Goal: Communication & Community: Answer question/provide support

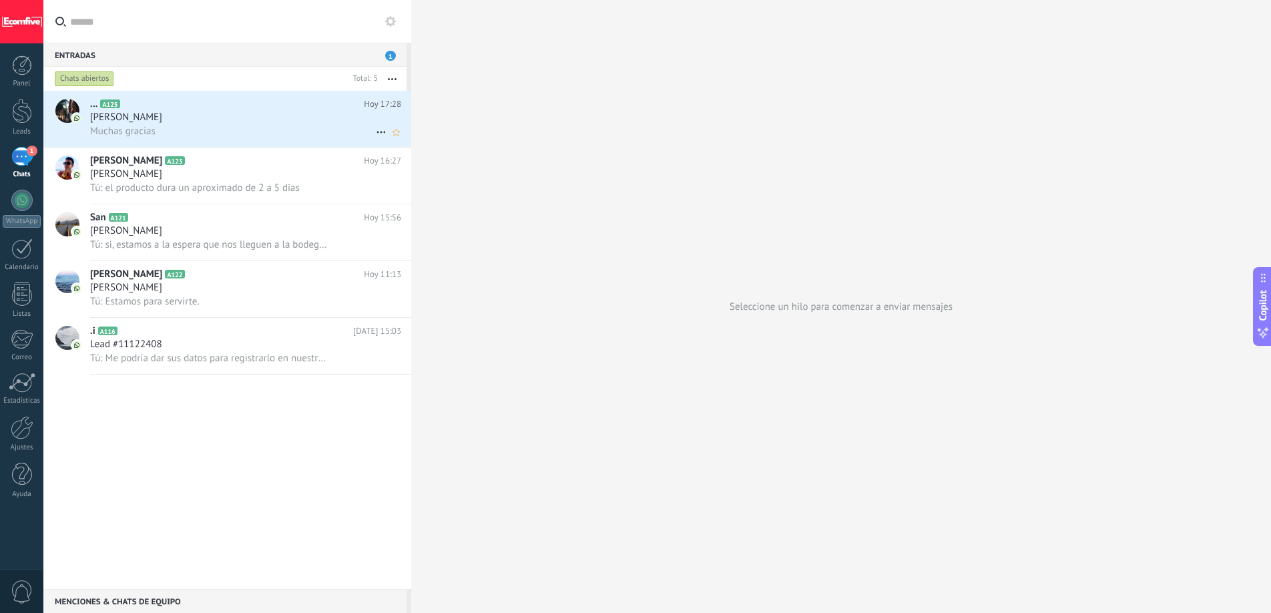
click at [240, 117] on div "[PERSON_NAME]" at bounding box center [245, 117] width 311 height 13
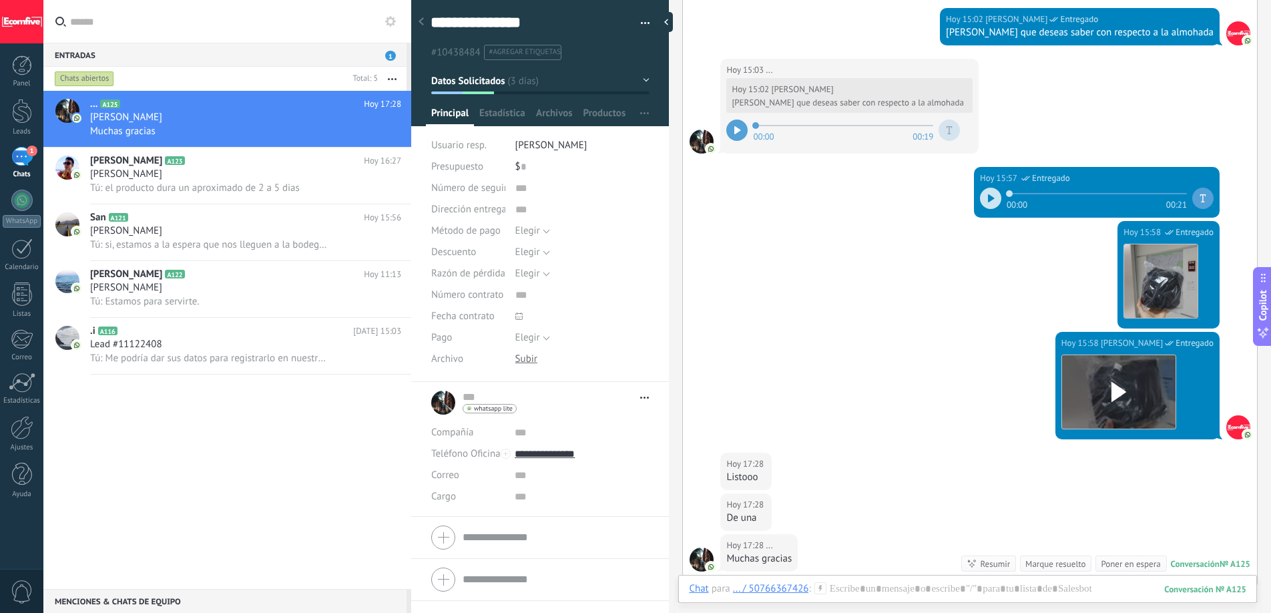
scroll to position [918, 0]
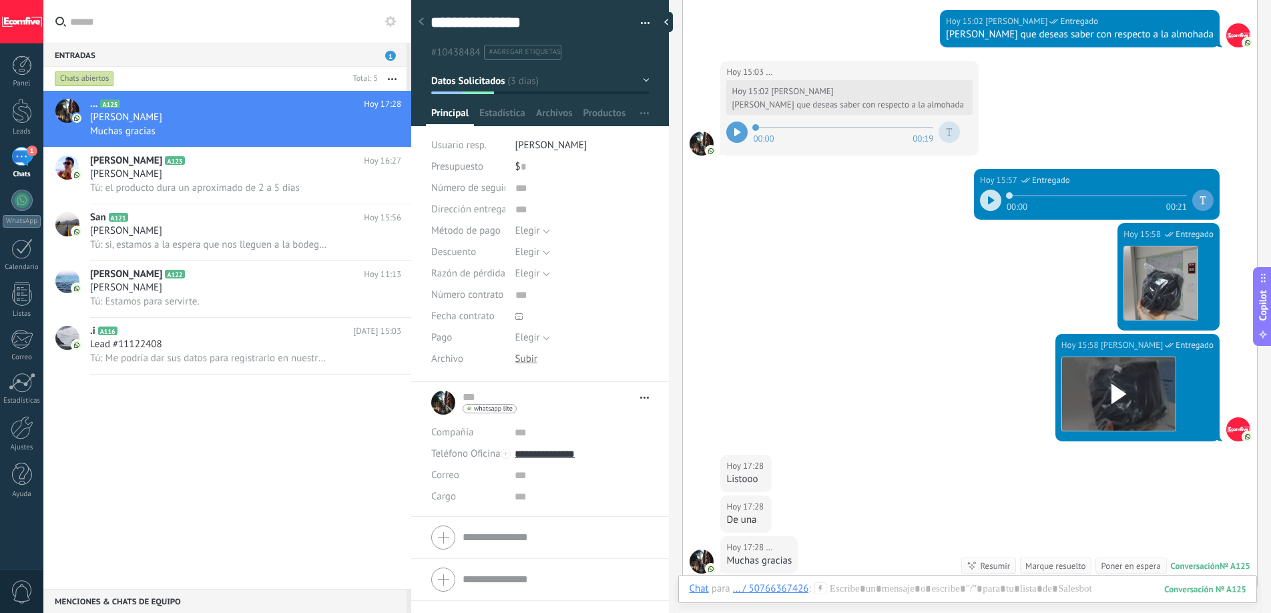
click at [745, 133] on div at bounding box center [736, 131] width 21 height 21
click at [738, 128] on icon at bounding box center [739, 132] width 2 height 8
click at [426, 21] on div at bounding box center [421, 22] width 19 height 26
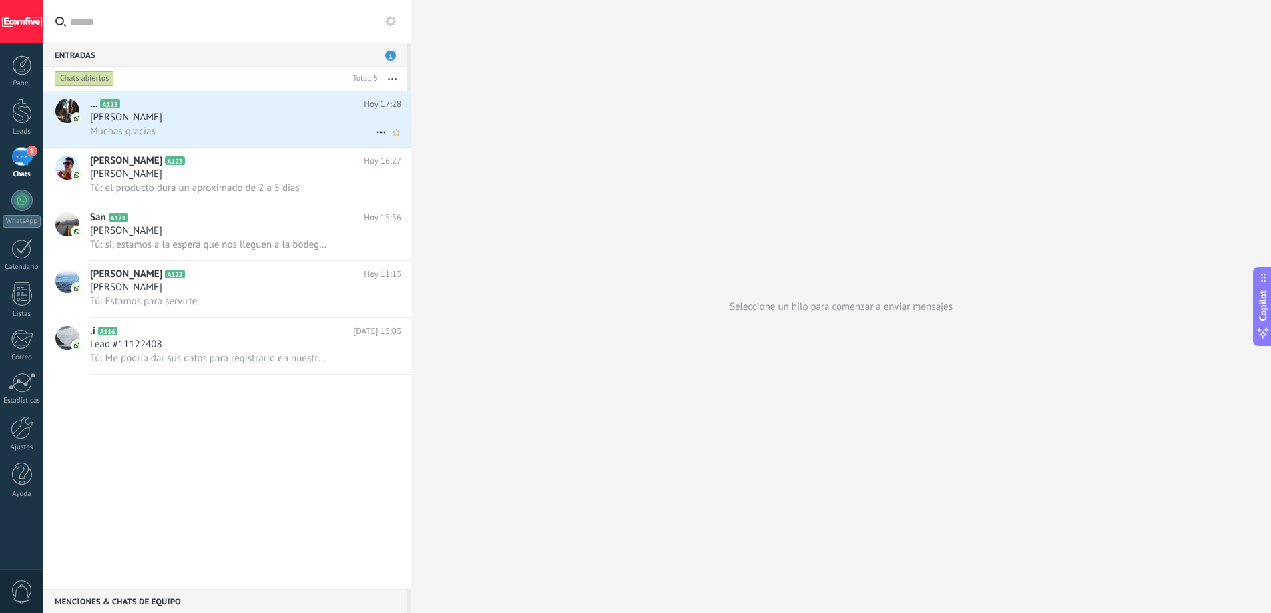
click at [204, 119] on div "[PERSON_NAME]" at bounding box center [245, 117] width 311 height 13
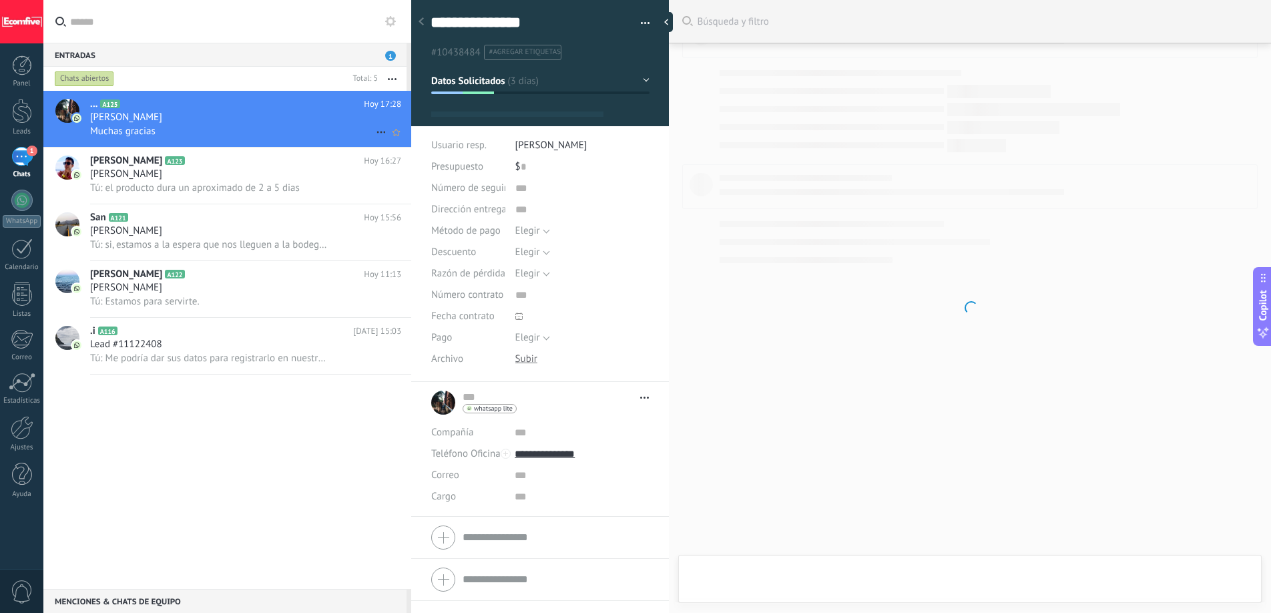
type textarea "**********"
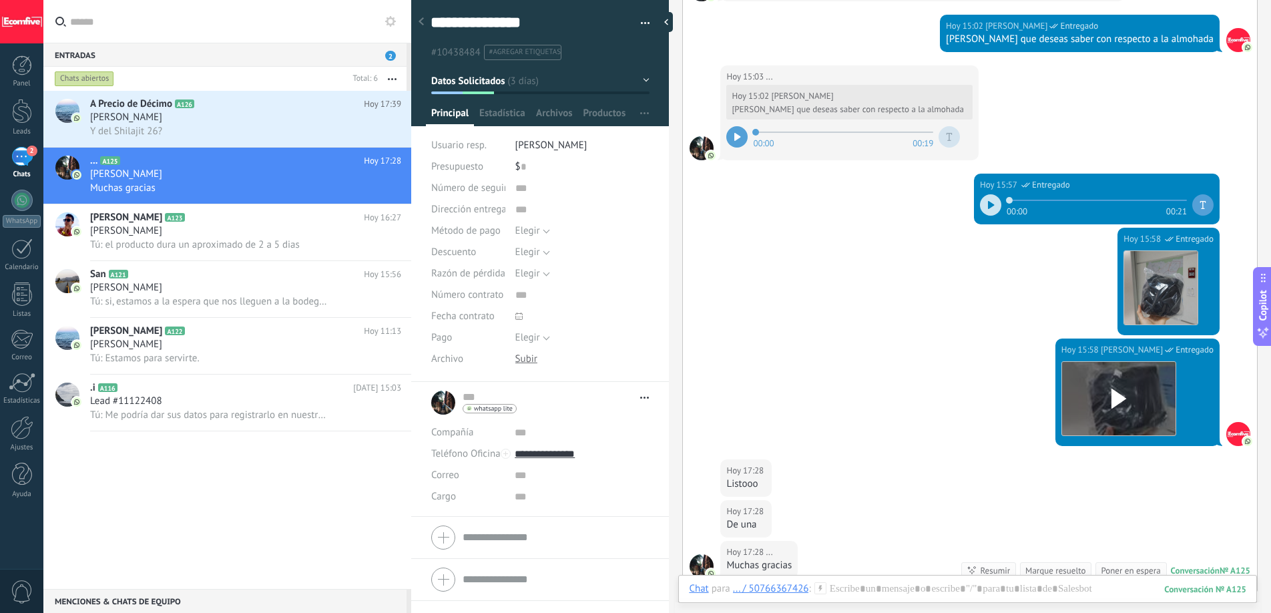
scroll to position [914, 0]
click at [747, 137] on div at bounding box center [736, 135] width 21 height 21
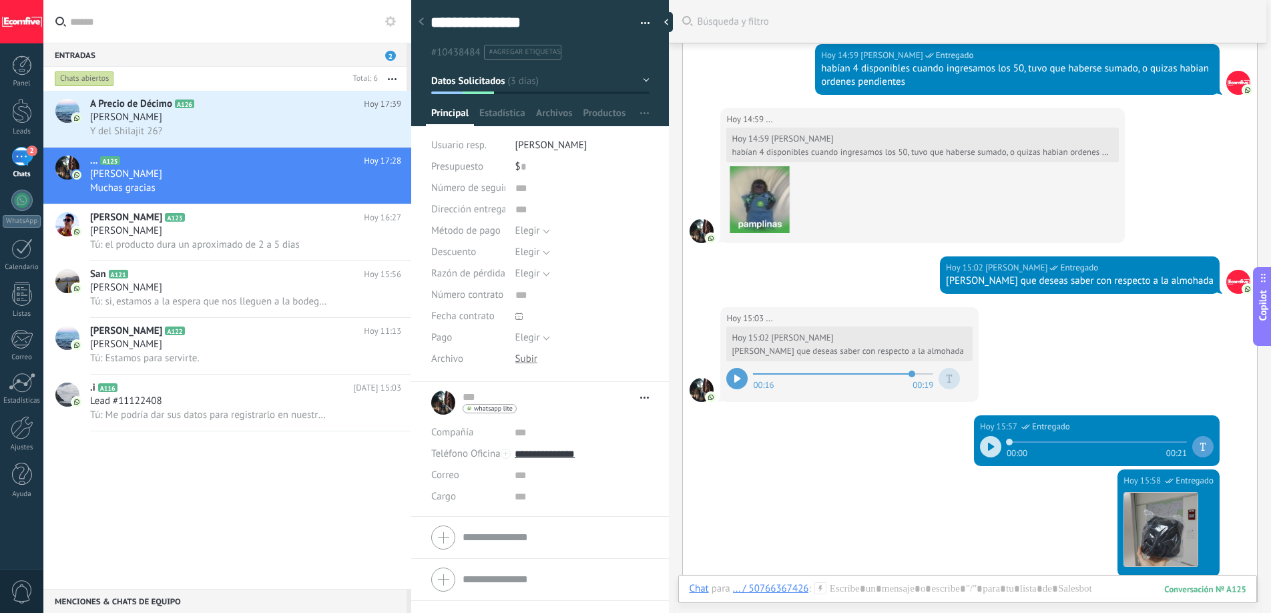
scroll to position [673, 0]
